Goal: Transaction & Acquisition: Obtain resource

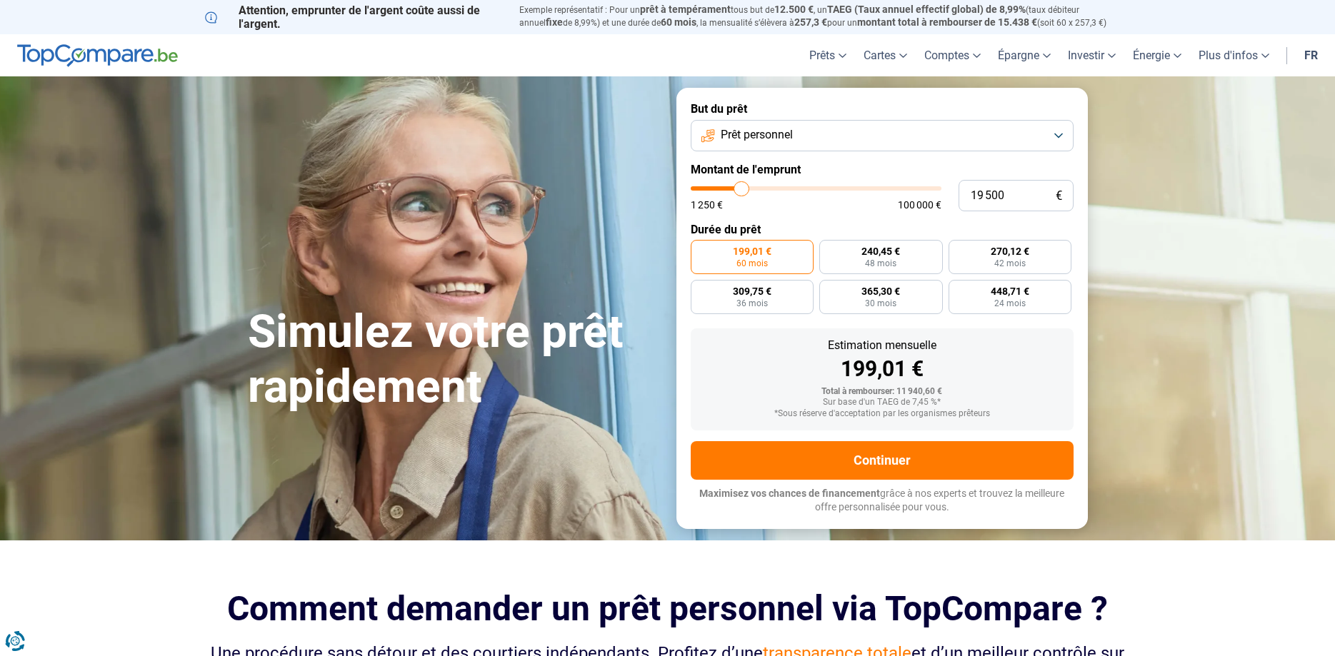
type input "21 000"
type input "21000"
type input "20 750"
type input "20750"
type input "20 250"
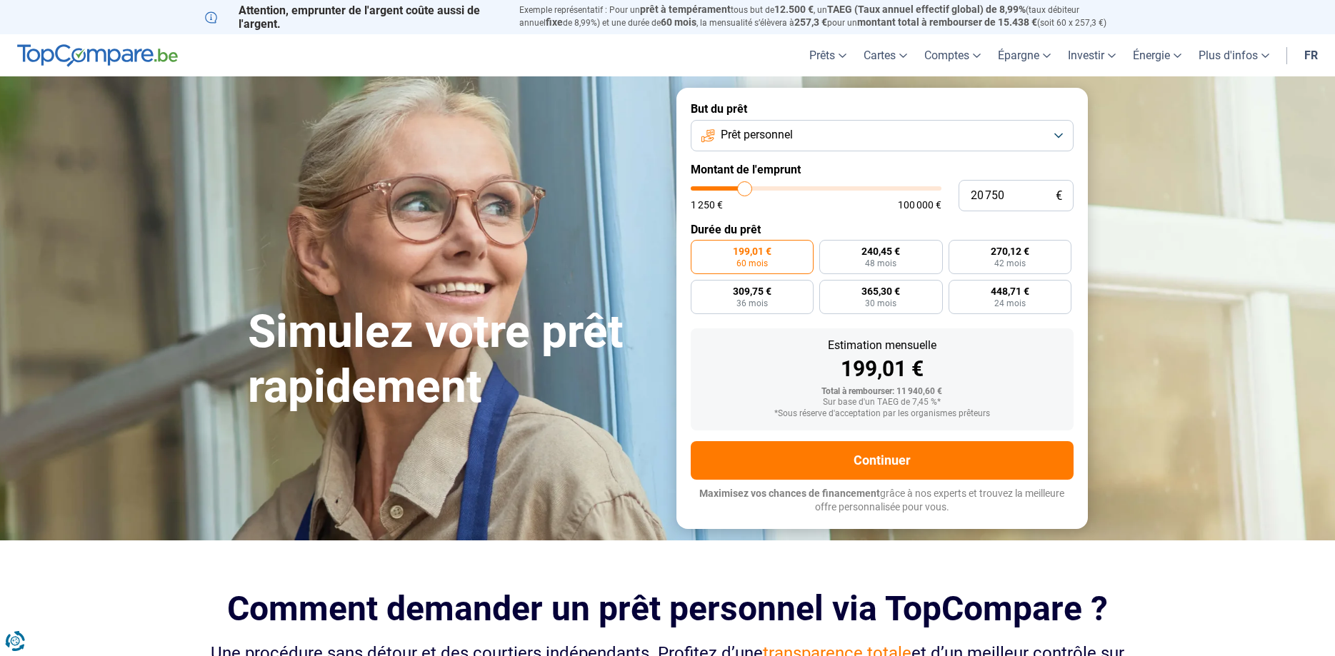
type input "20250"
type input "20 000"
type input "20000"
type input "19 750"
type input "19750"
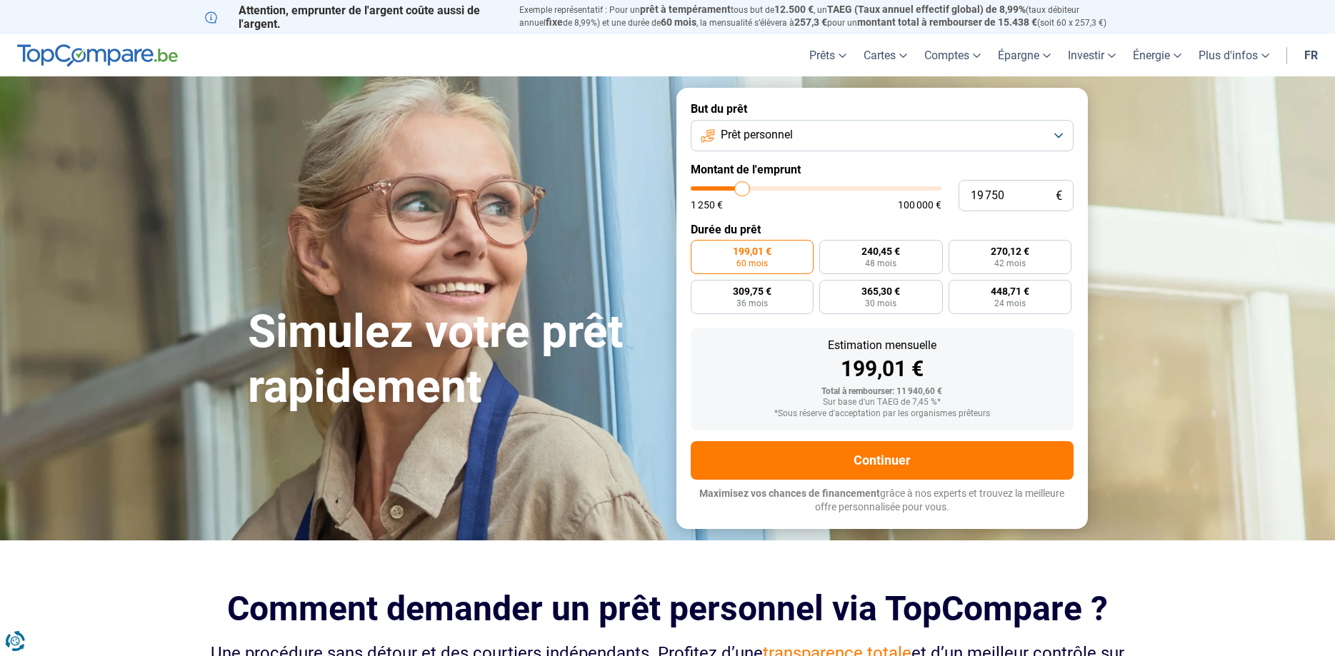
type input "19 500"
type input "19500"
type input "19 250"
type input "19250"
type input "19 000"
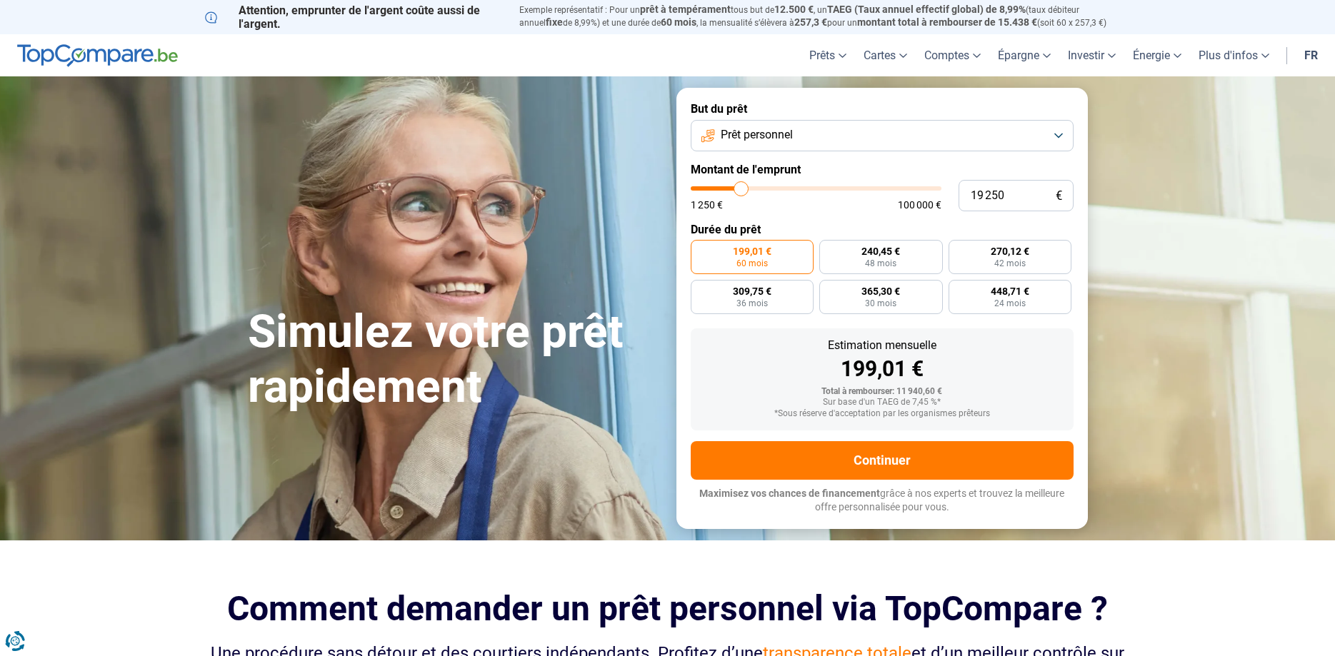
type input "19000"
type input "18 500"
type input "18500"
type input "18 000"
type input "18000"
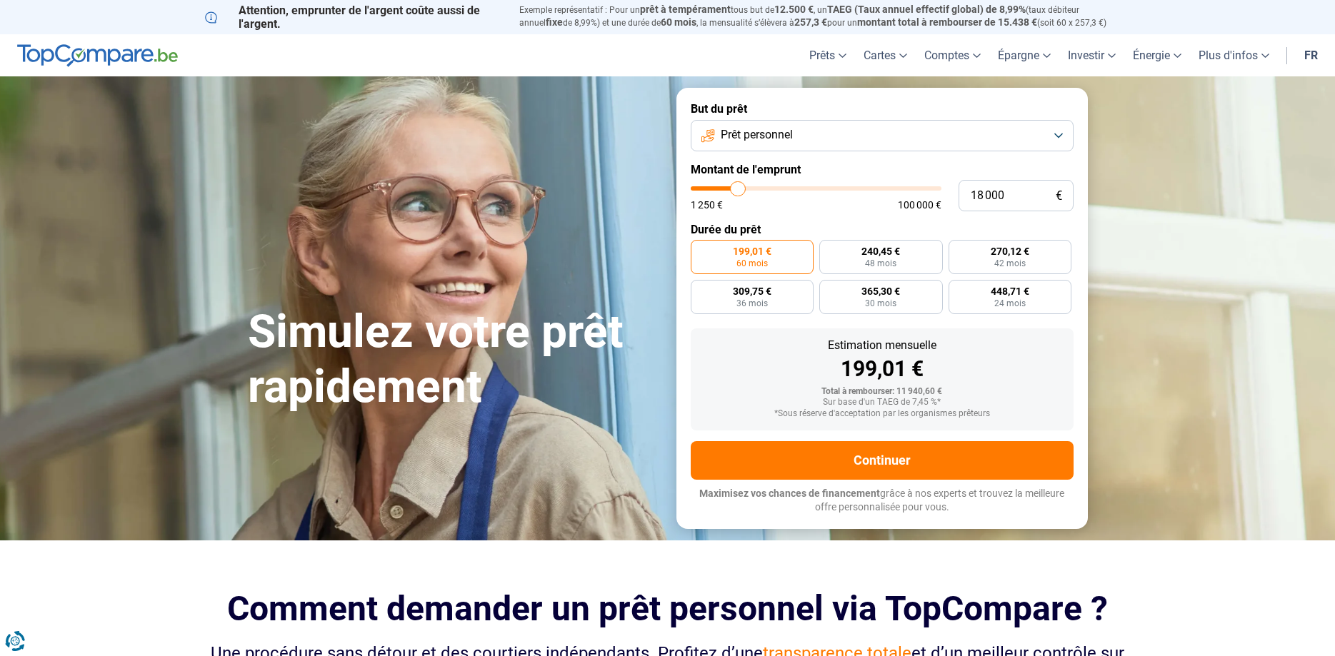
type input "17 750"
type input "17750"
type input "17 000"
type input "17000"
type input "16 750"
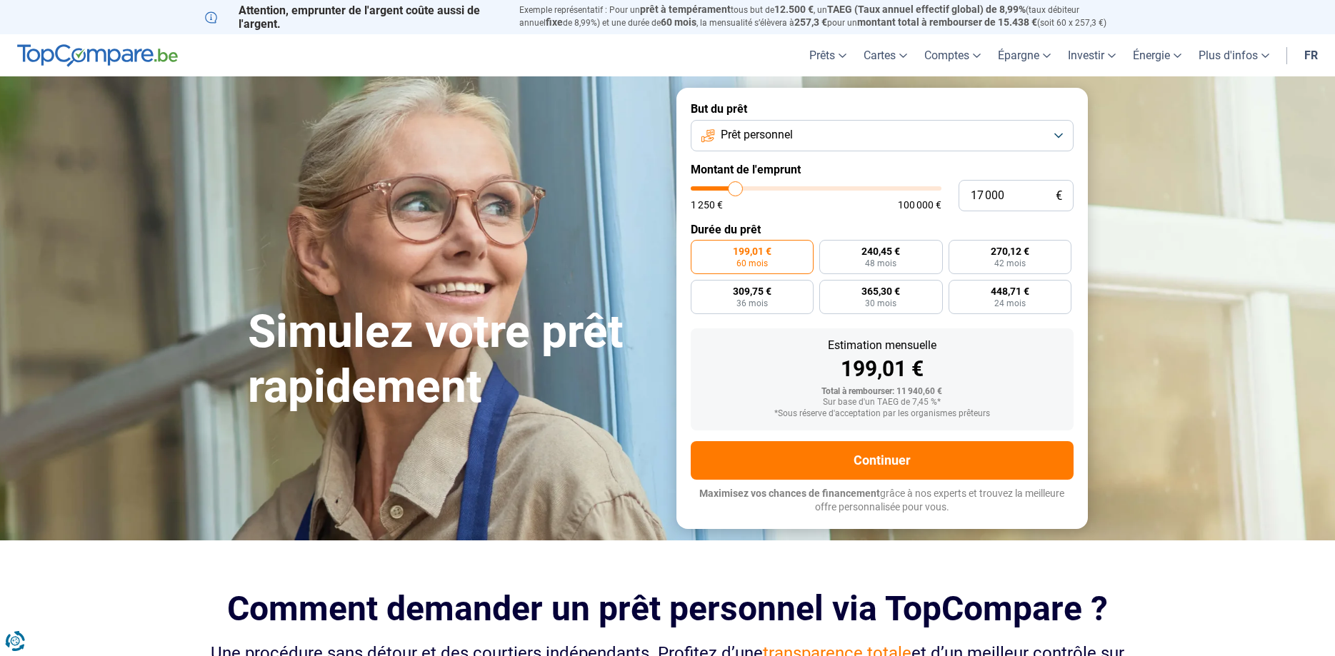
type input "16750"
type input "16 500"
type input "16500"
type input "16 250"
type input "16250"
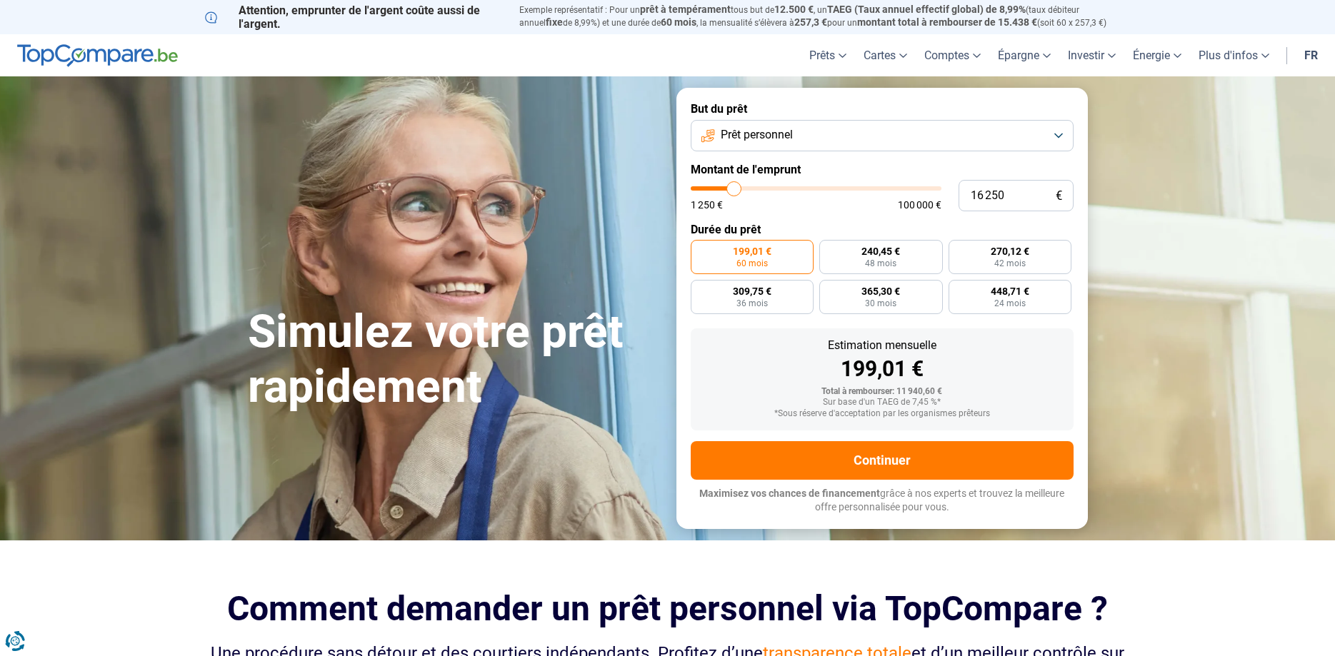
type input "16 000"
type input "16000"
type input "15 500"
type input "15500"
type input "15 250"
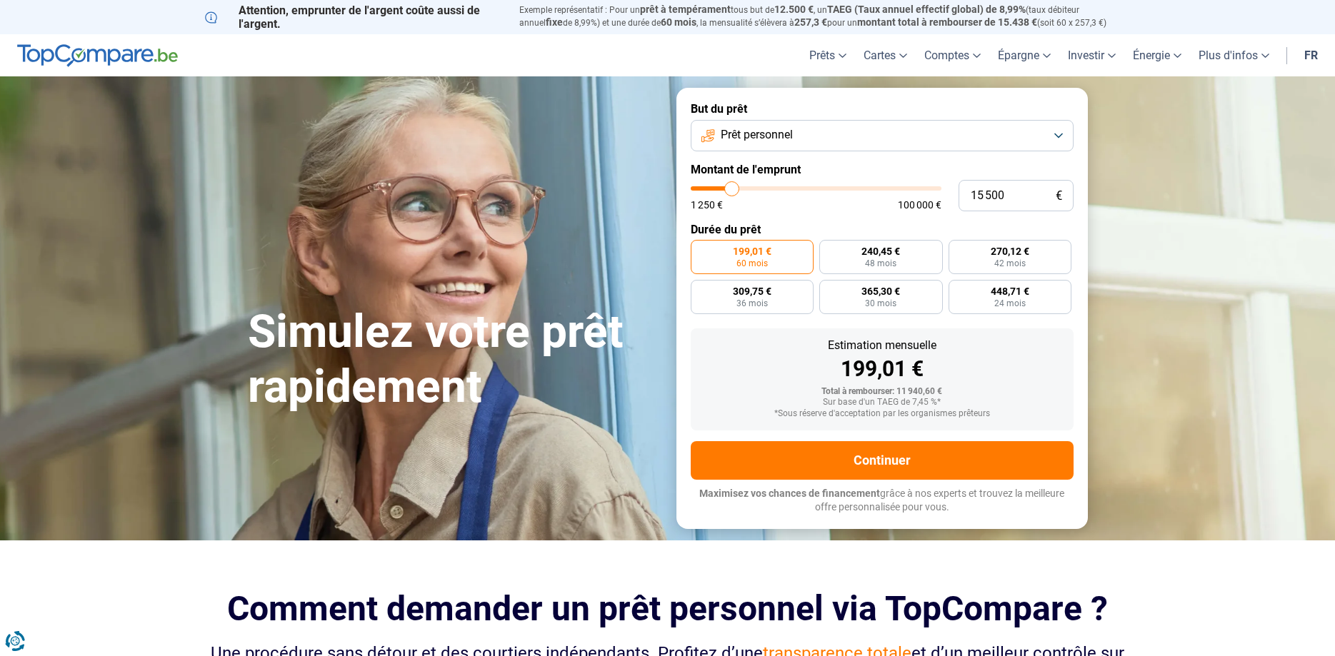
type input "15250"
type input "15 000"
drag, startPoint x: 745, startPoint y: 190, endPoint x: 730, endPoint y: 187, distance: 14.6
type input "15000"
click at [730, 187] on input "range" at bounding box center [816, 188] width 251 height 4
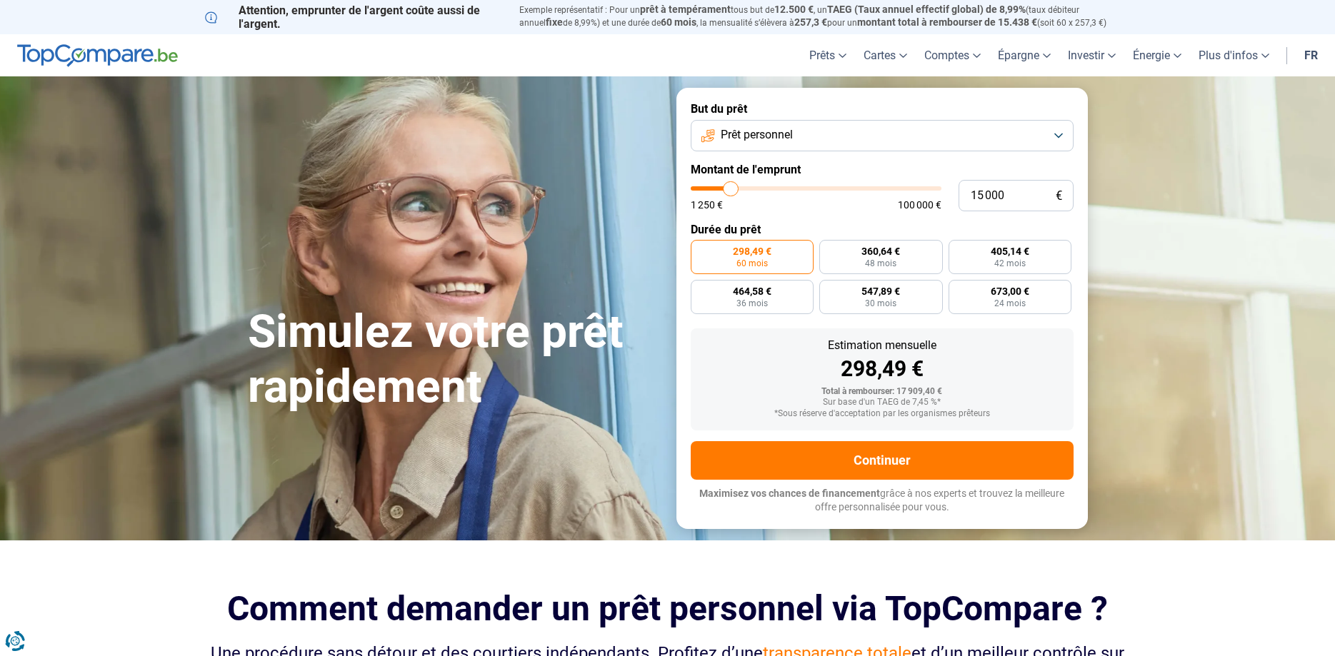
click at [917, 141] on button "Prêt personnel" at bounding box center [882, 135] width 383 height 31
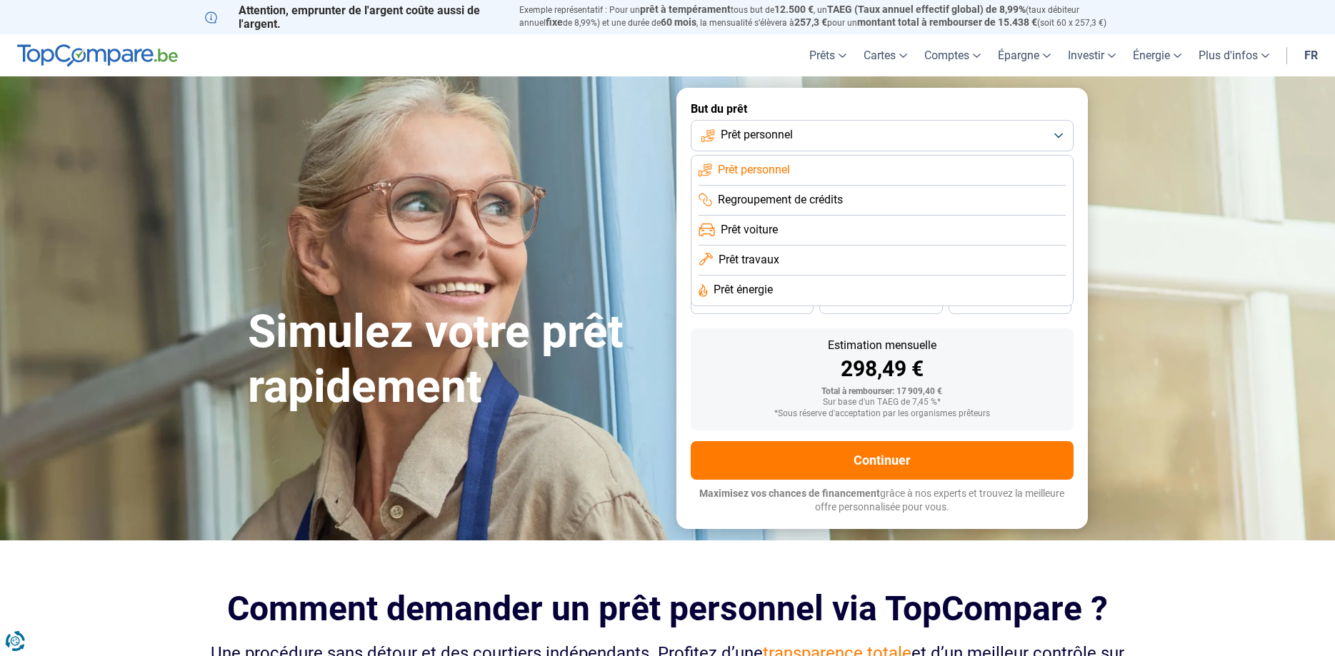
click at [761, 256] on span "Prêt travaux" at bounding box center [748, 260] width 61 height 16
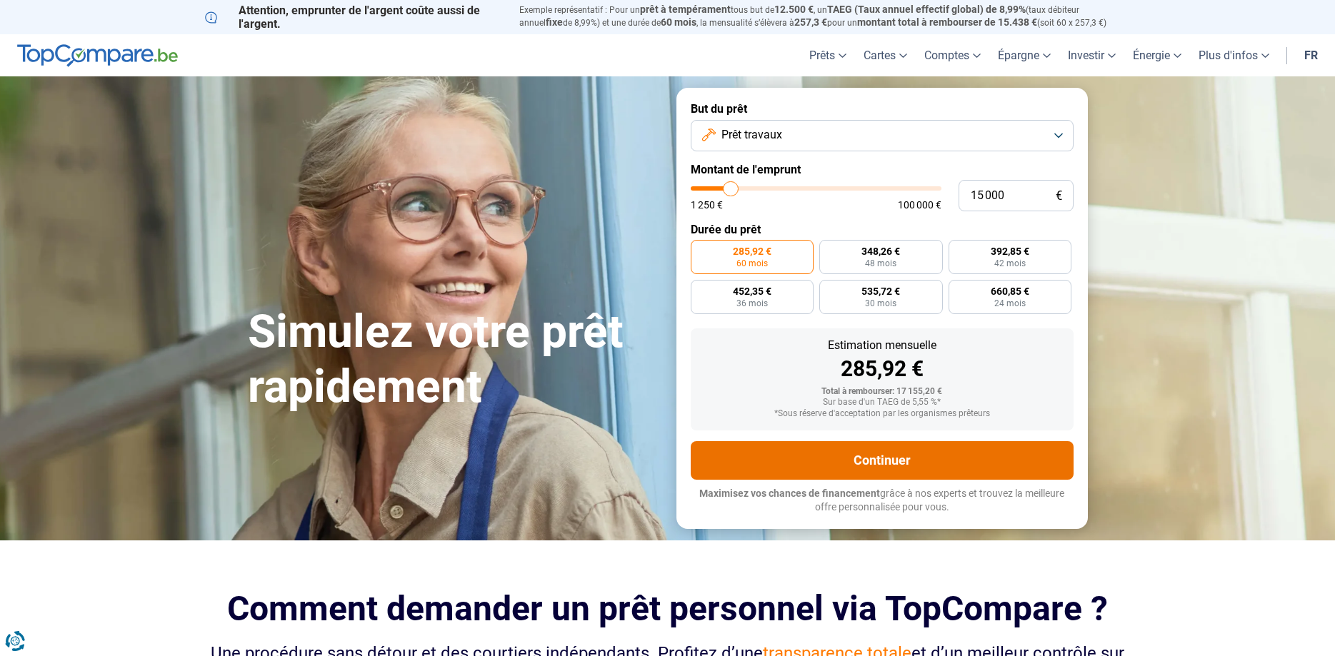
click at [893, 465] on button "Continuer" at bounding box center [882, 460] width 383 height 39
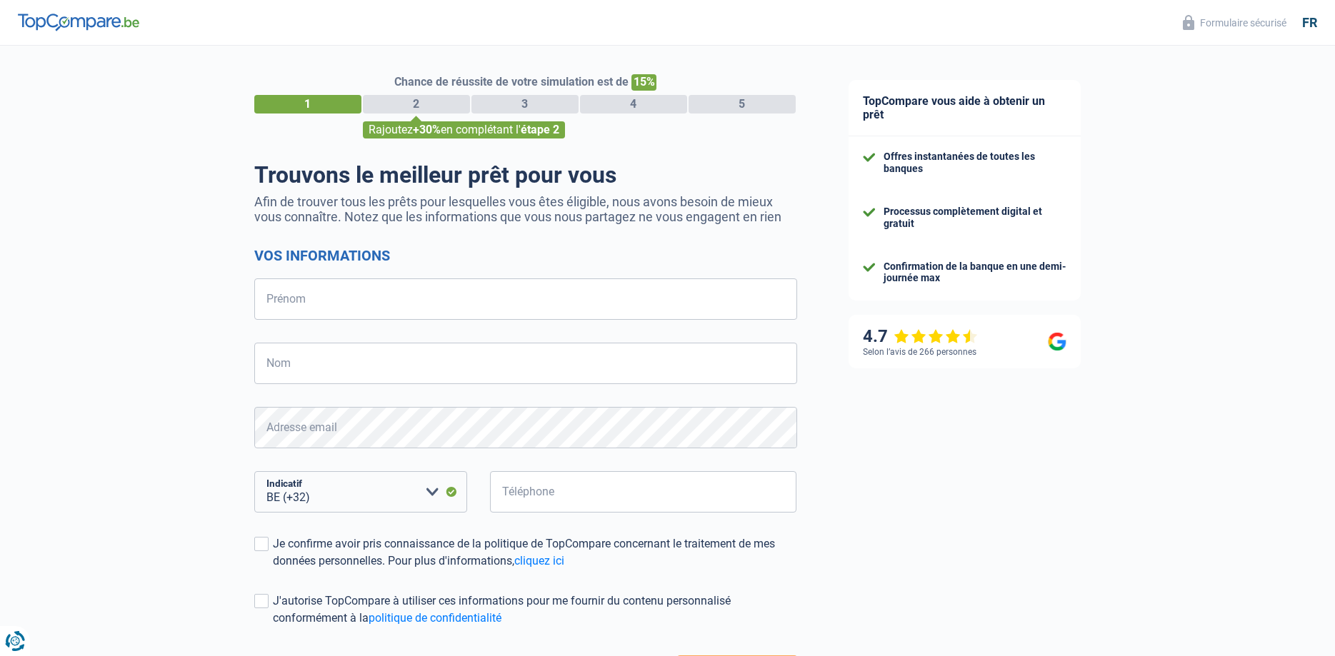
select select "32"
